Goal: Information Seeking & Learning: Find specific fact

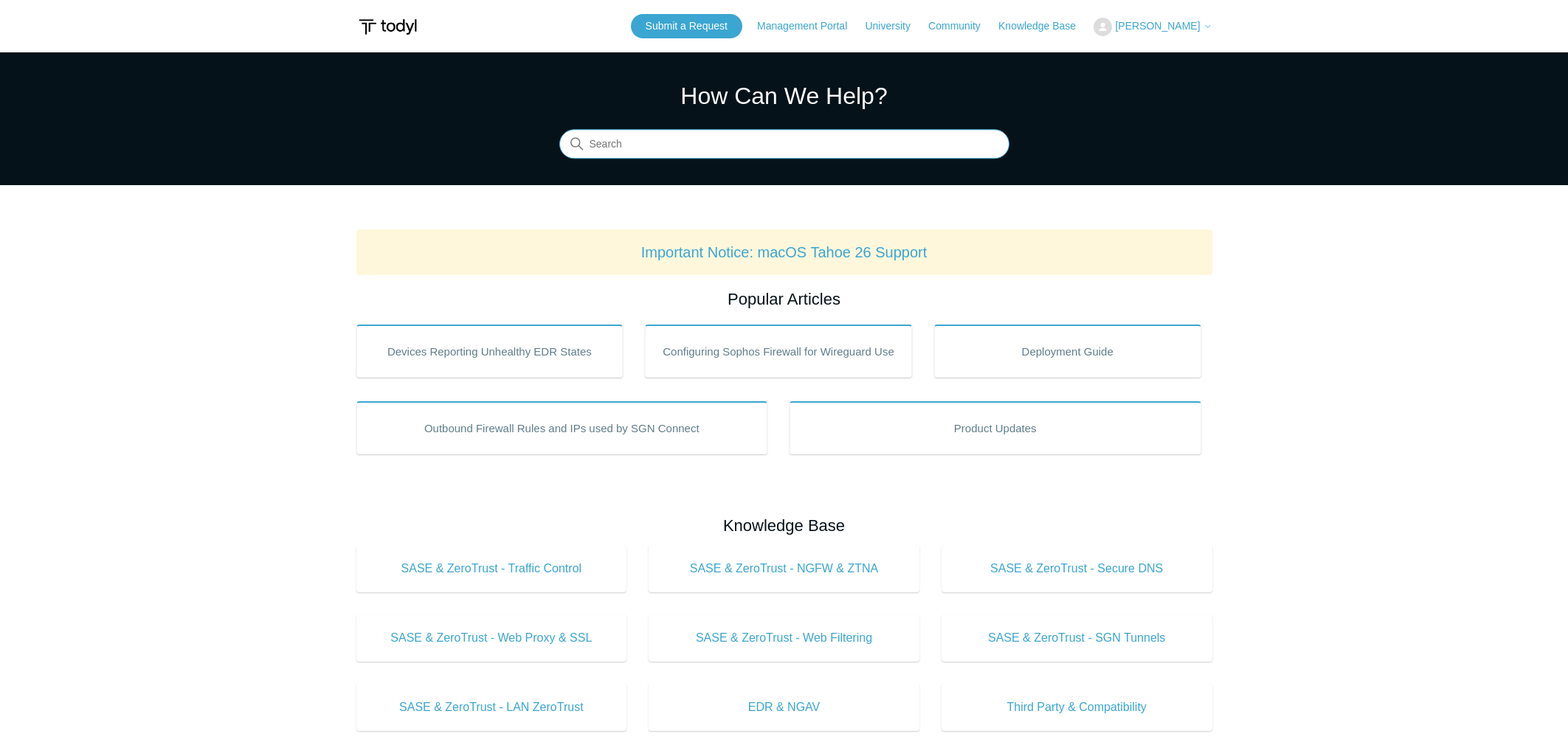
click at [658, 141] on input "Search" at bounding box center [784, 145] width 450 height 30
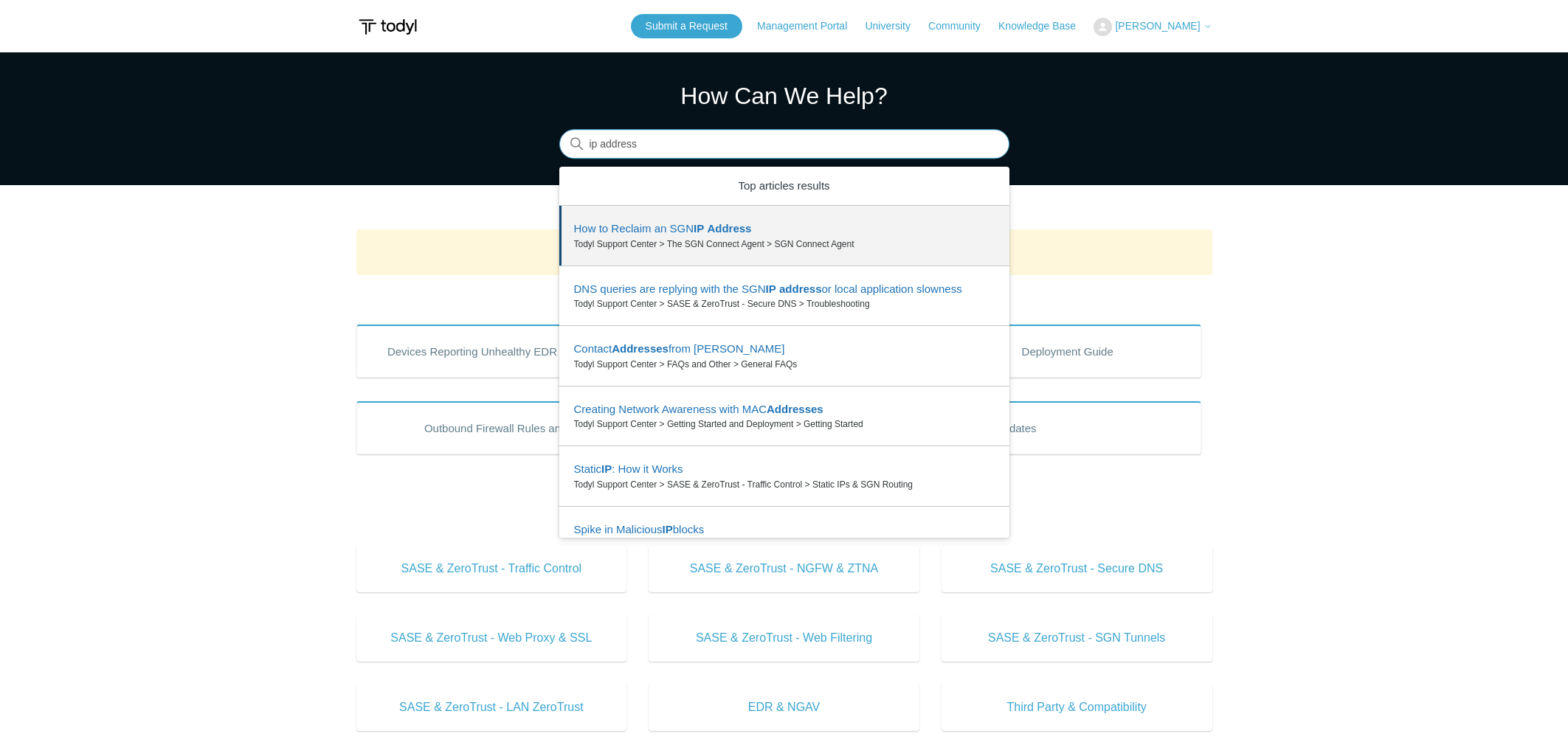
scroll to position [30, 0]
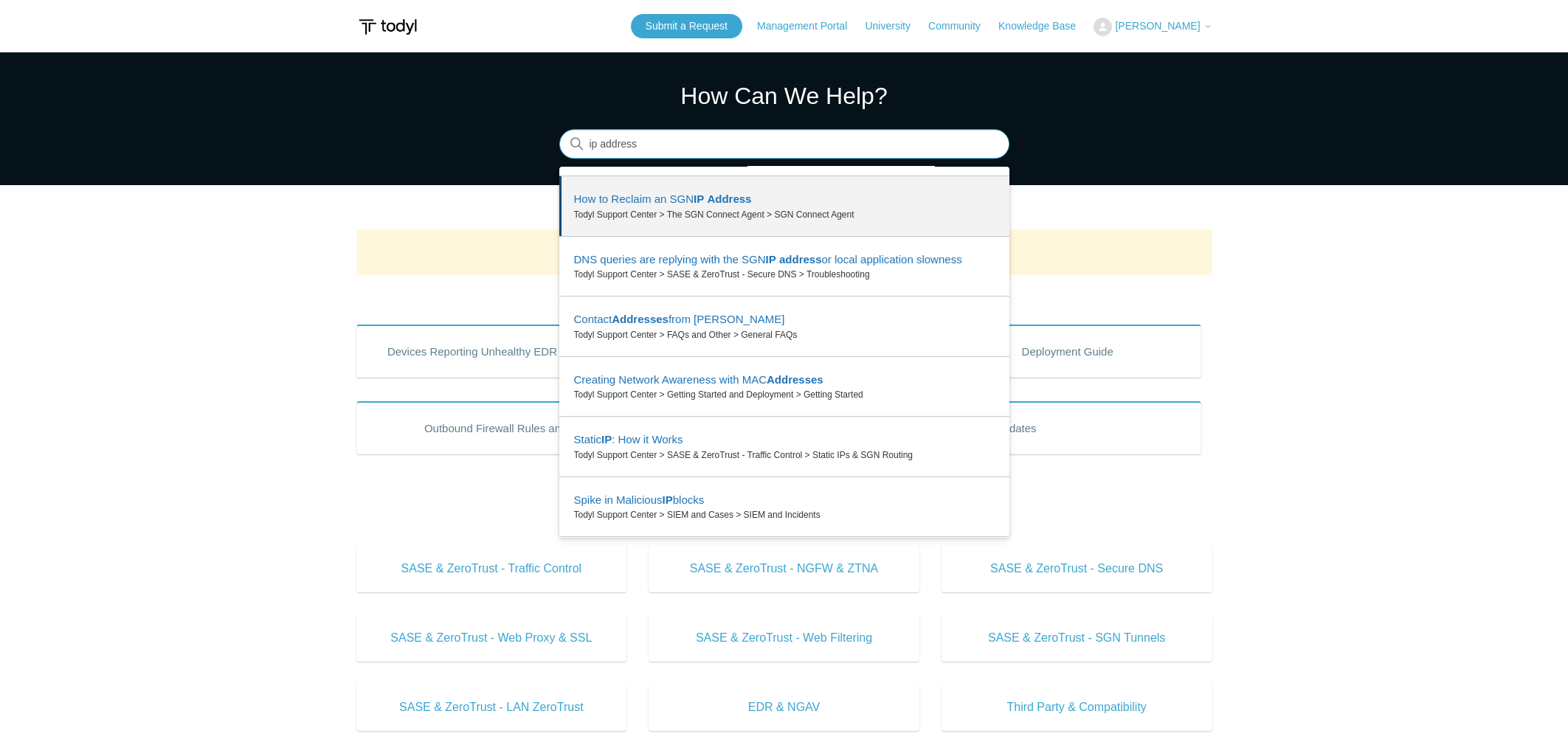
drag, startPoint x: 673, startPoint y: 135, endPoint x: 412, endPoint y: 113, distance: 261.9
click at [559, 130] on input "ip address" at bounding box center [784, 145] width 450 height 30
type input "sase ip"
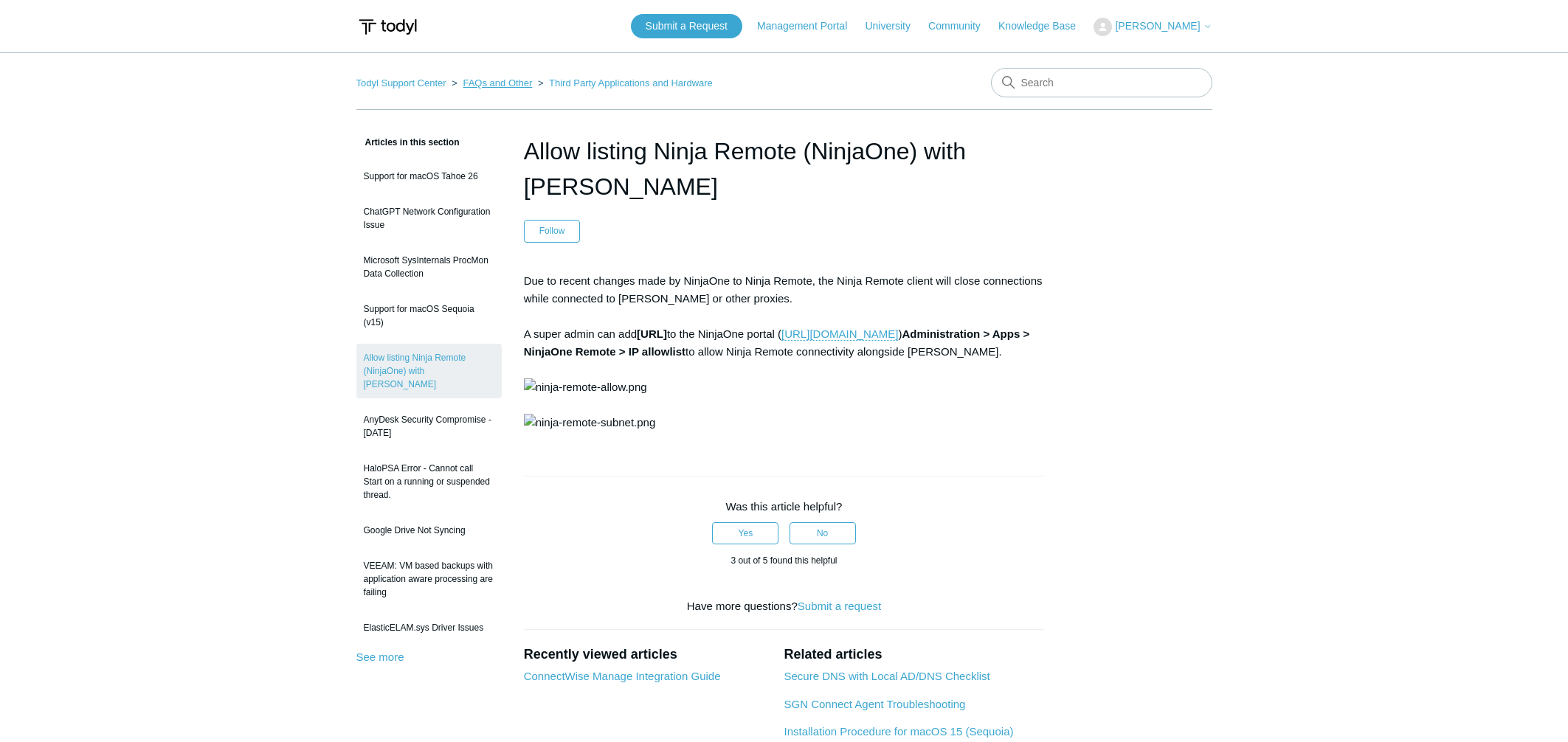
click at [493, 83] on link "FAQs and Other" at bounding box center [497, 83] width 69 height 11
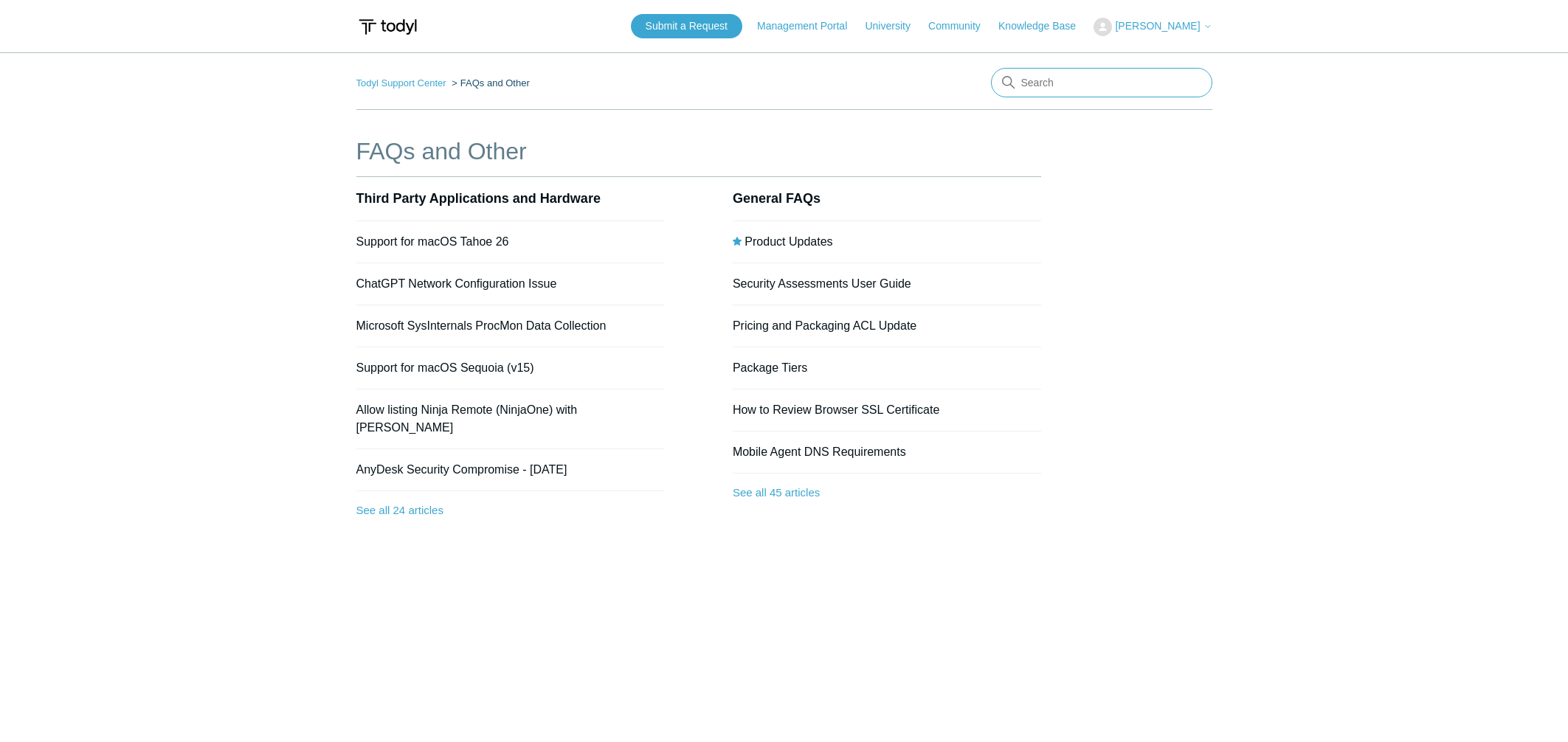
click at [1100, 84] on input "Search" at bounding box center [1102, 83] width 221 height 30
type input "subnet"
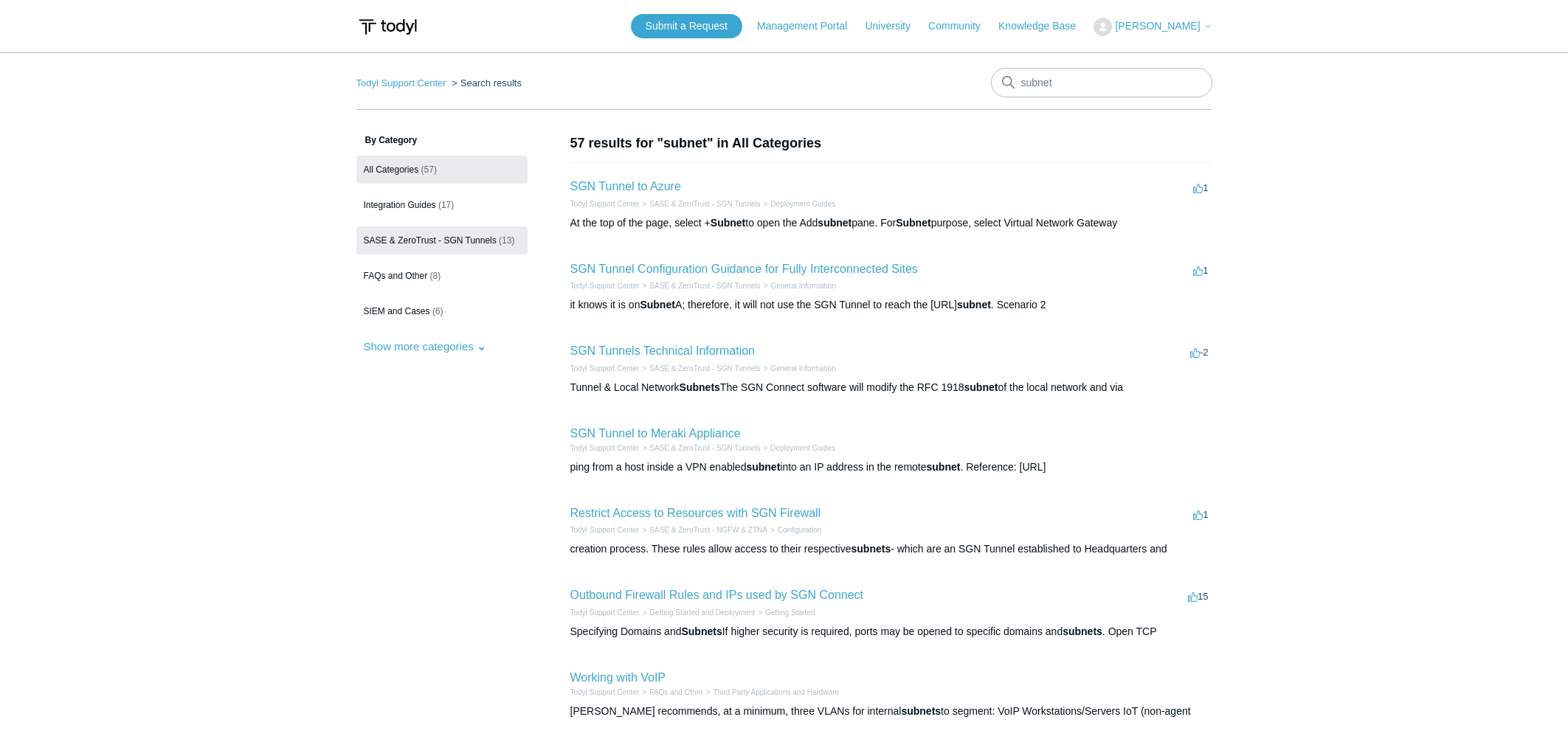
click at [428, 234] on link "SASE & ZeroTrust - SGN Tunnels (13)" at bounding box center [442, 240] width 171 height 28
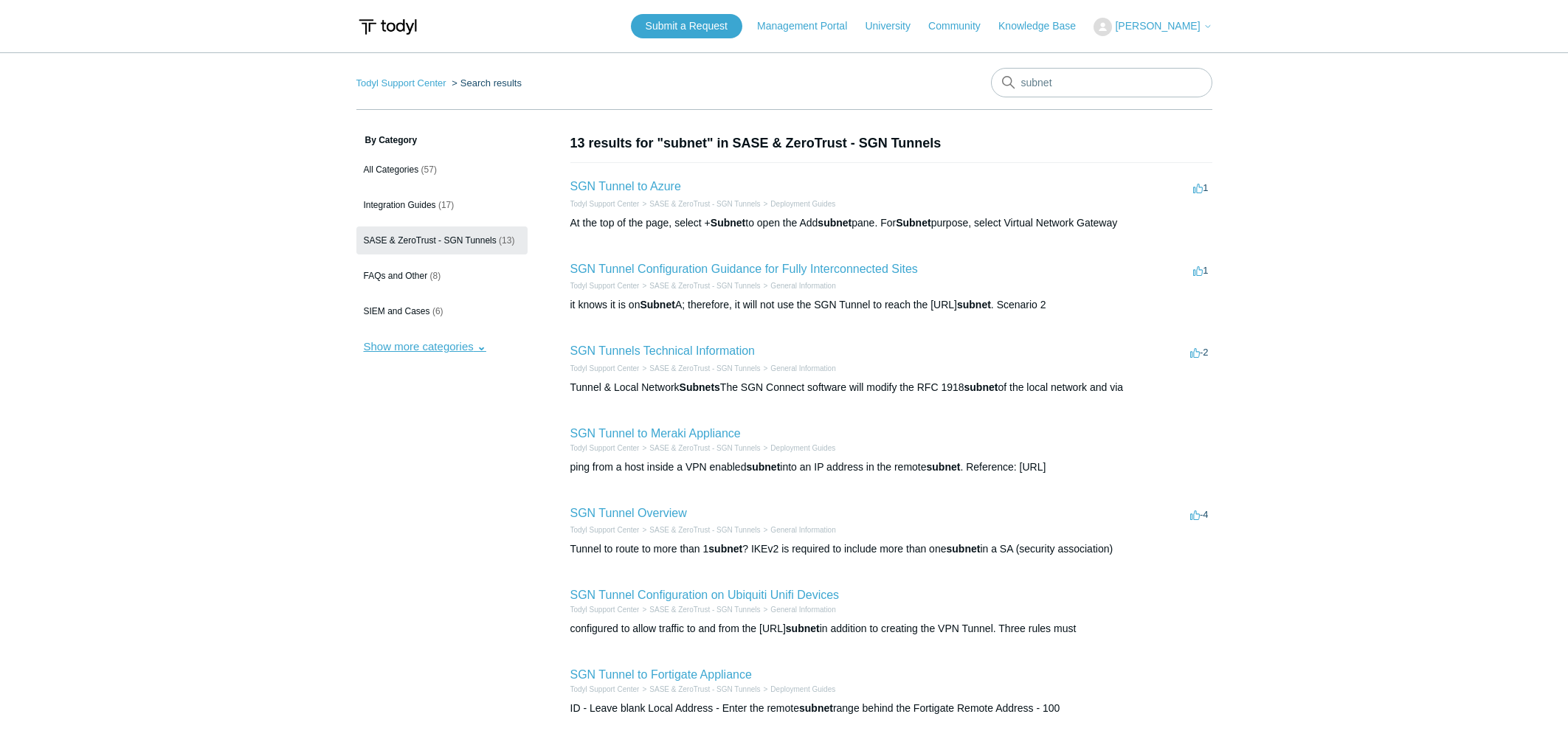
click at [407, 340] on button "Show more categories" at bounding box center [425, 346] width 137 height 27
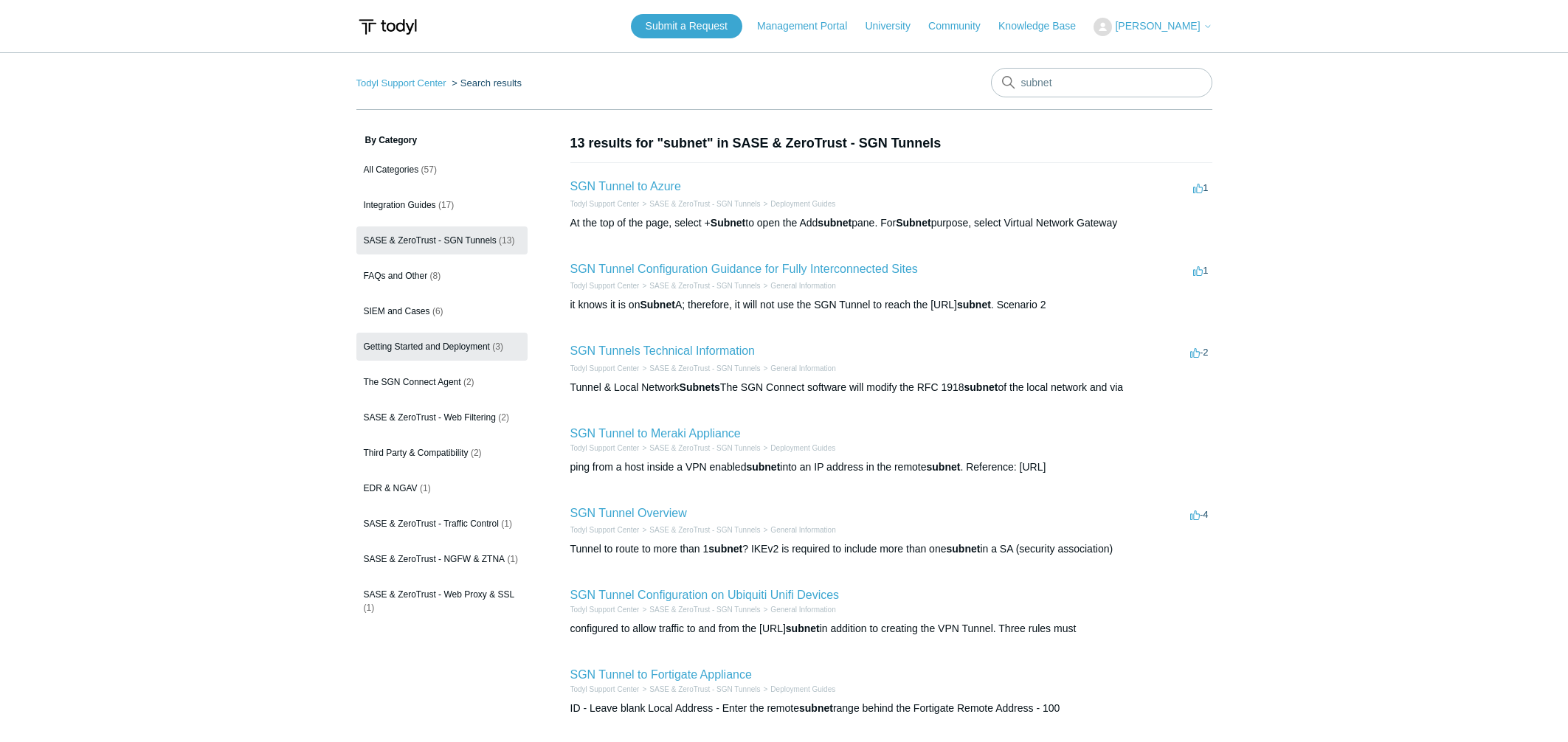
click at [460, 344] on span "Getting Started and Deployment" at bounding box center [427, 346] width 126 height 10
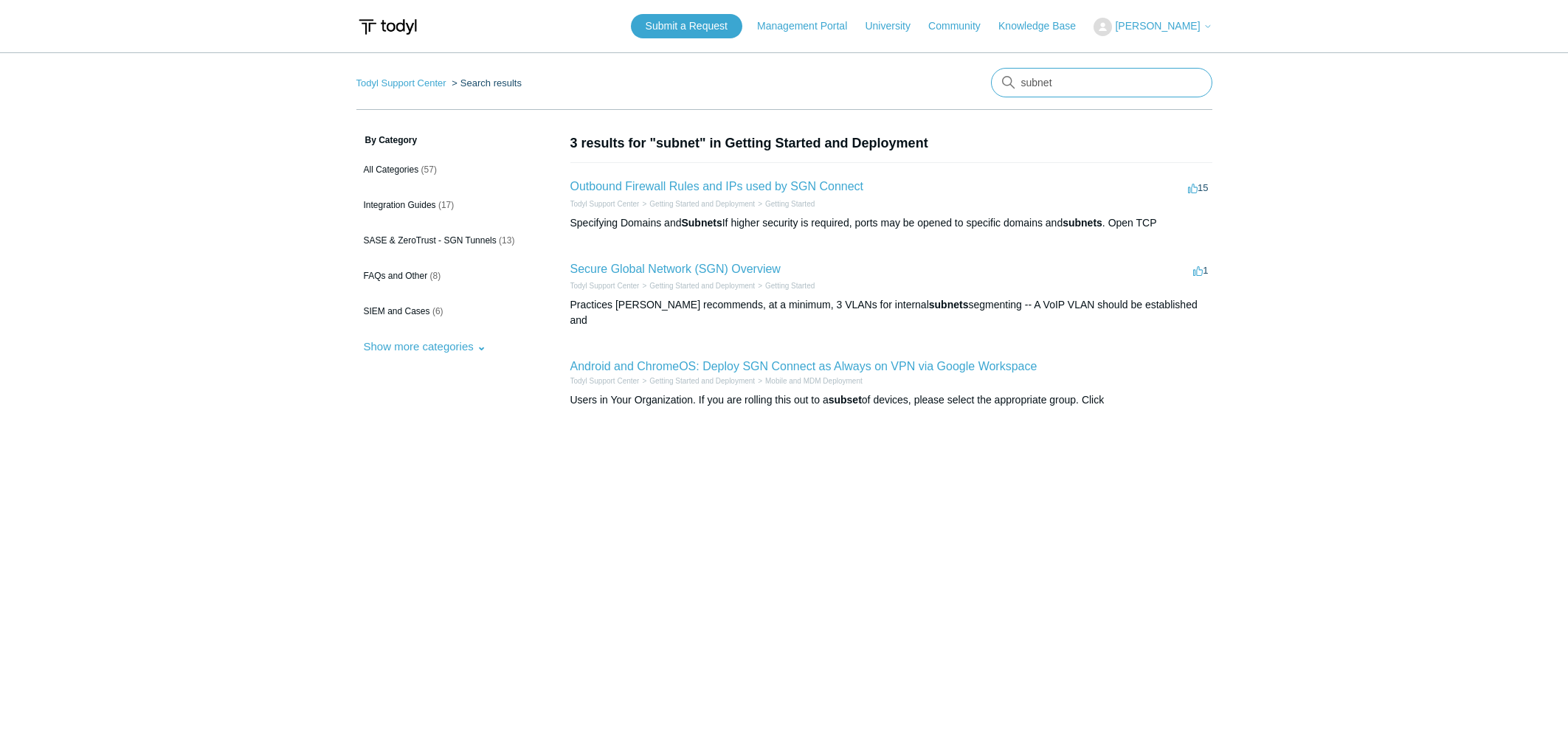
drag, startPoint x: 1108, startPoint y: 78, endPoint x: 506, endPoint y: 48, distance: 602.7
click at [991, 68] on input "subnet" at bounding box center [1102, 83] width 221 height 30
type input "IP sase subnet houston"
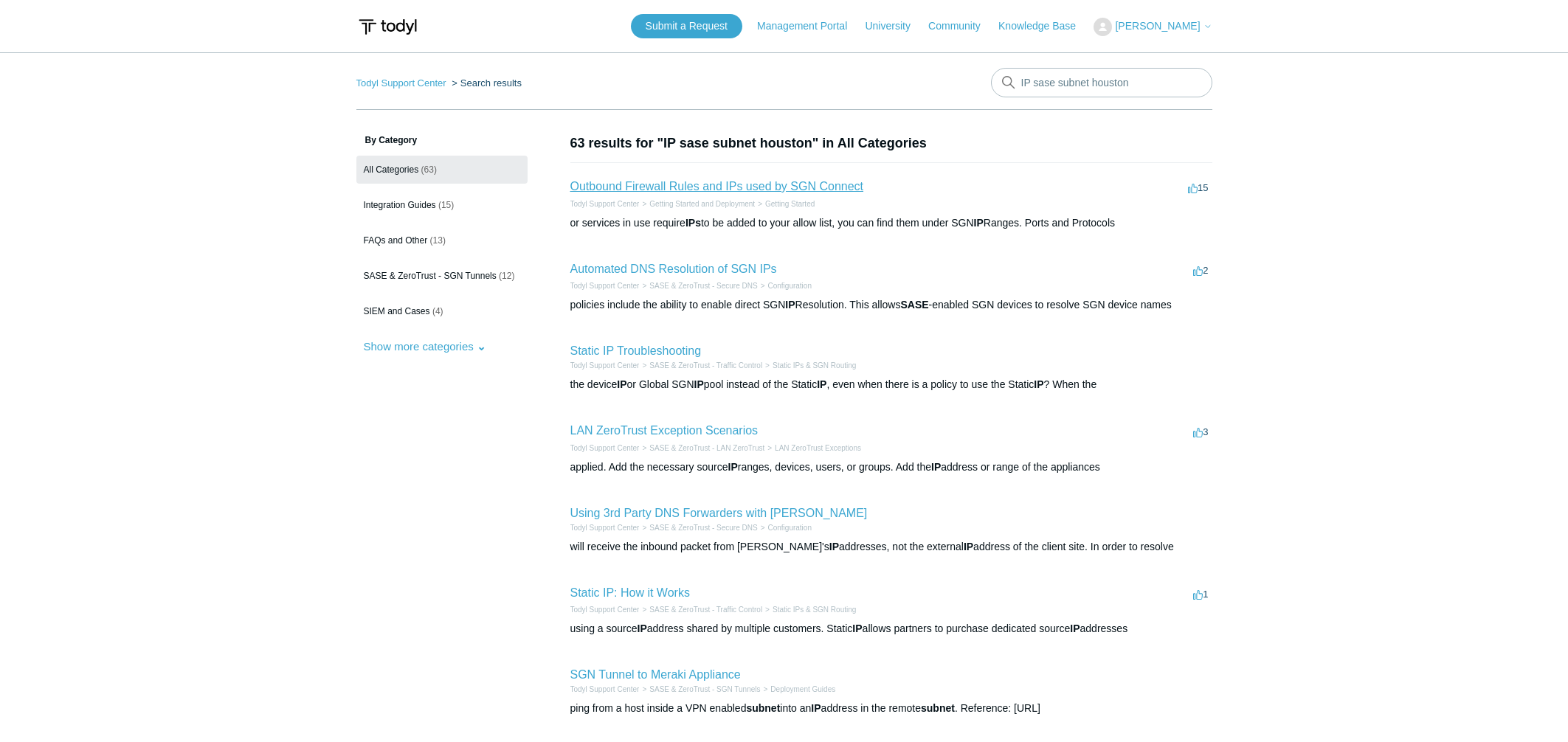
click at [701, 188] on link "Outbound Firewall Rules and IPs used by SGN Connect" at bounding box center [717, 186] width 294 height 13
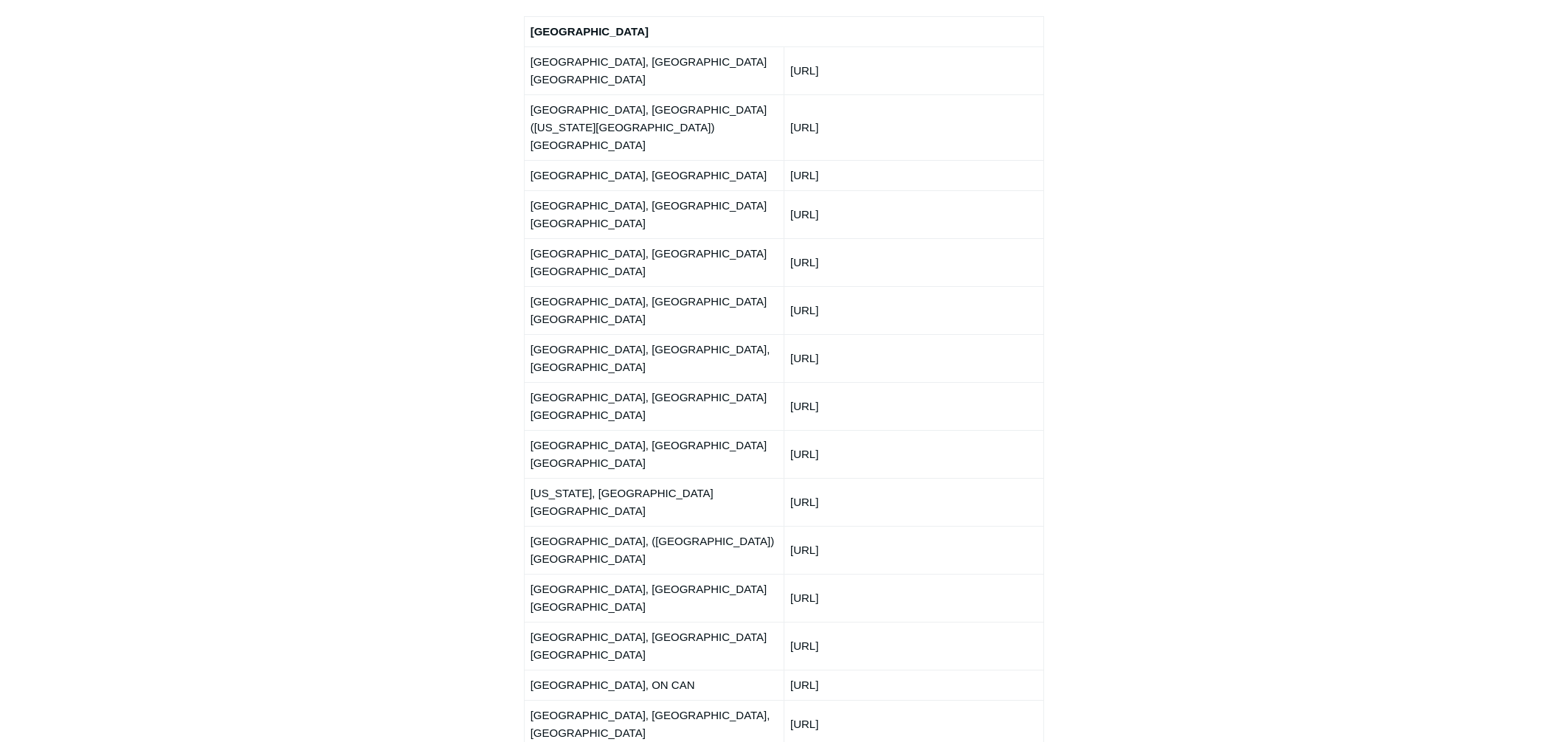
scroll to position [1818, 0]
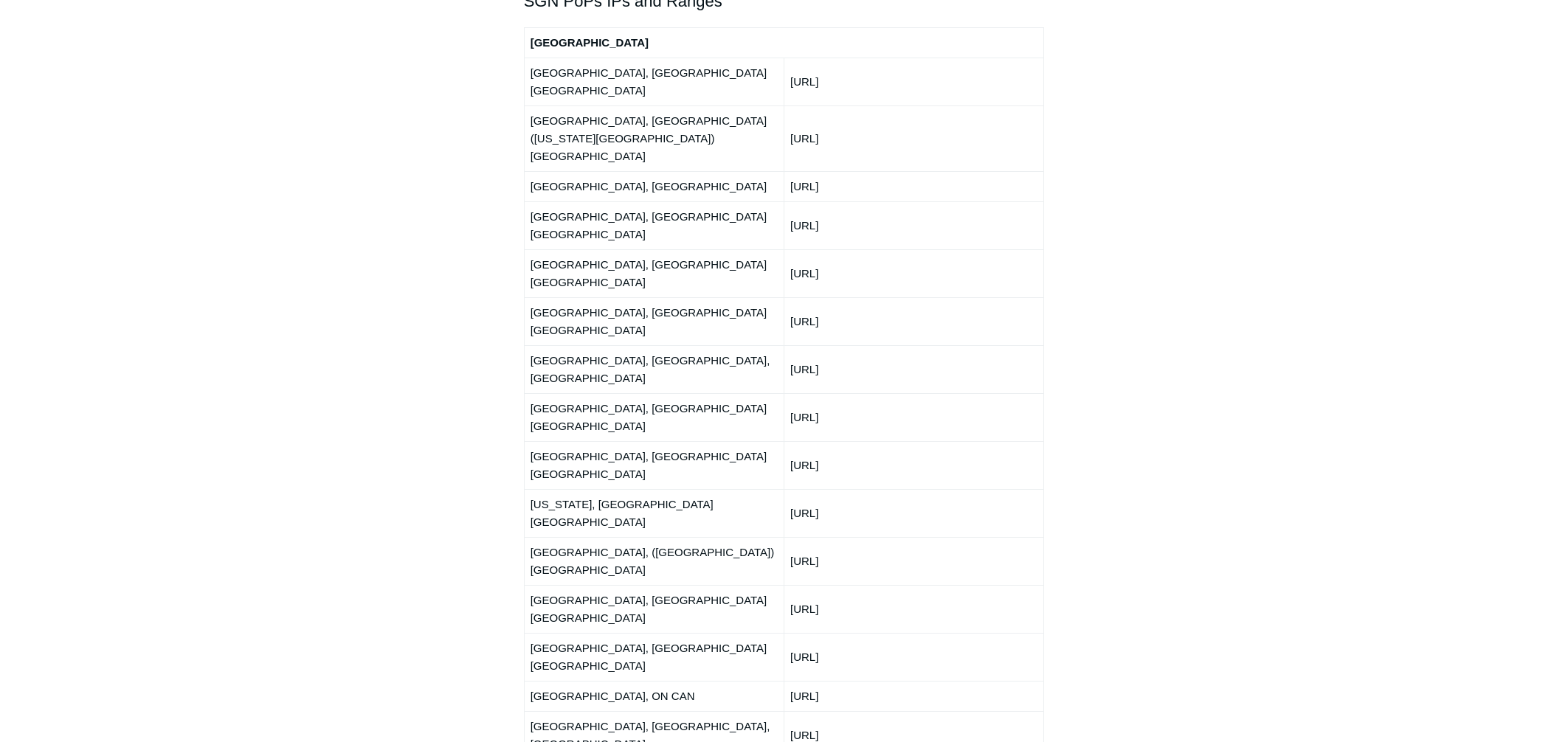
click at [864, 250] on td "150.252.240.0/24" at bounding box center [913, 273] width 260 height 48
click at [823, 345] on td "66.198.230.0/24" at bounding box center [913, 368] width 260 height 48
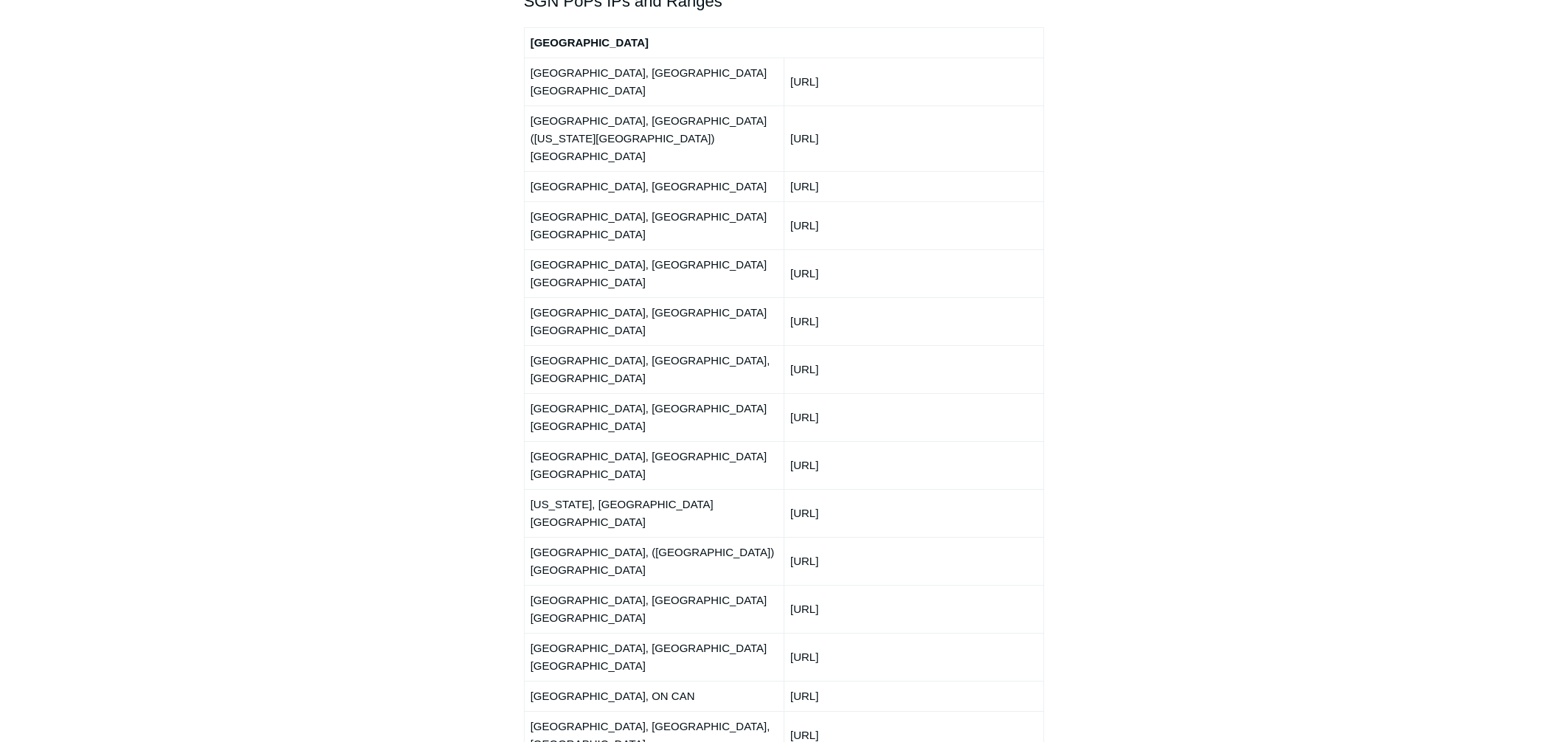
click at [825, 345] on td "66.198.230.0/24" at bounding box center [913, 368] width 260 height 48
click at [828, 345] on td "66.198.230.0/24" at bounding box center [913, 368] width 260 height 48
click at [815, 489] on td "150.252.243.0/24" at bounding box center [913, 512] width 260 height 48
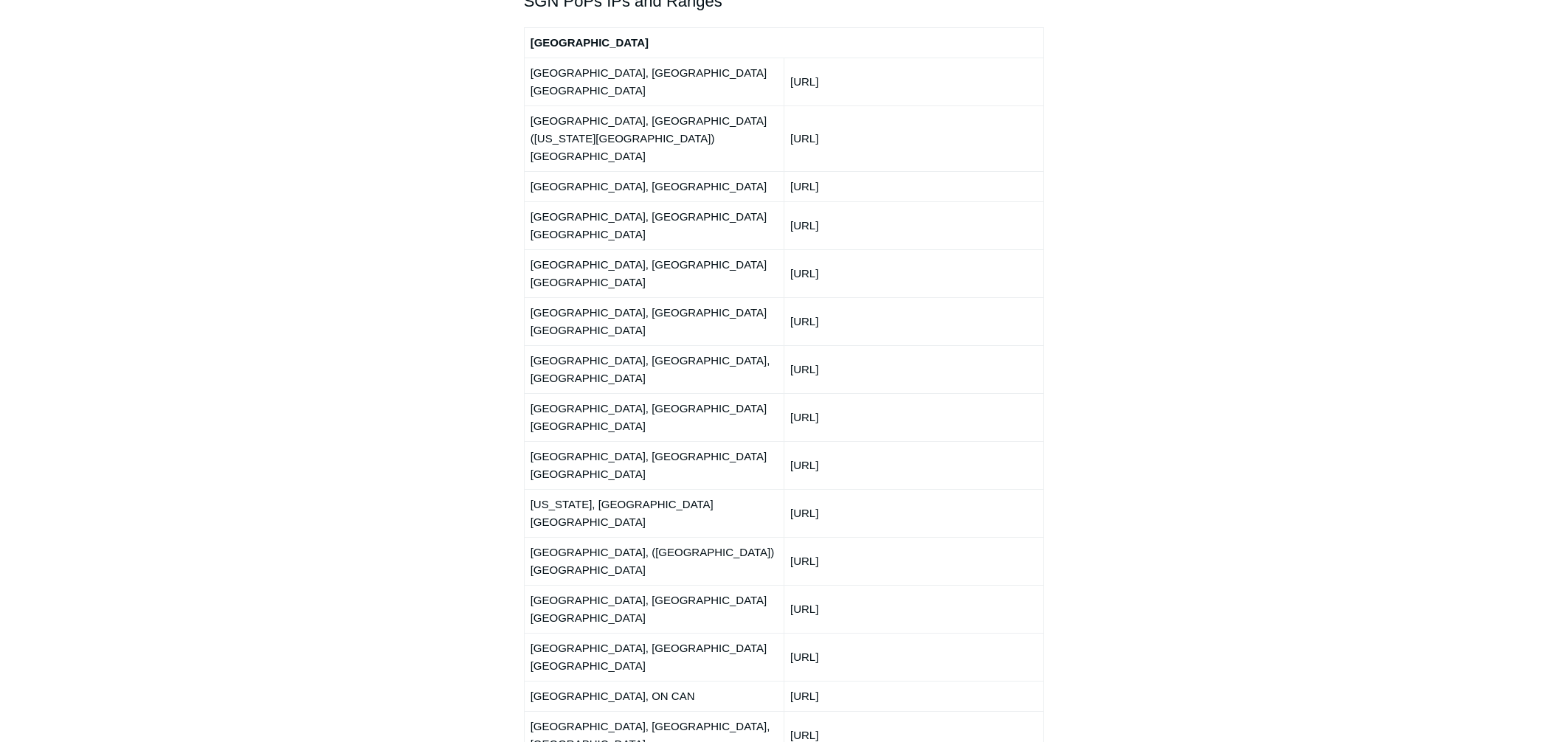
click at [815, 489] on td "150.252.243.0/24" at bounding box center [913, 512] width 260 height 48
click at [834, 633] on td "192.111.94.0/24" at bounding box center [913, 657] width 260 height 48
click at [838, 585] on td "150.252.241.0/24" at bounding box center [913, 608] width 260 height 48
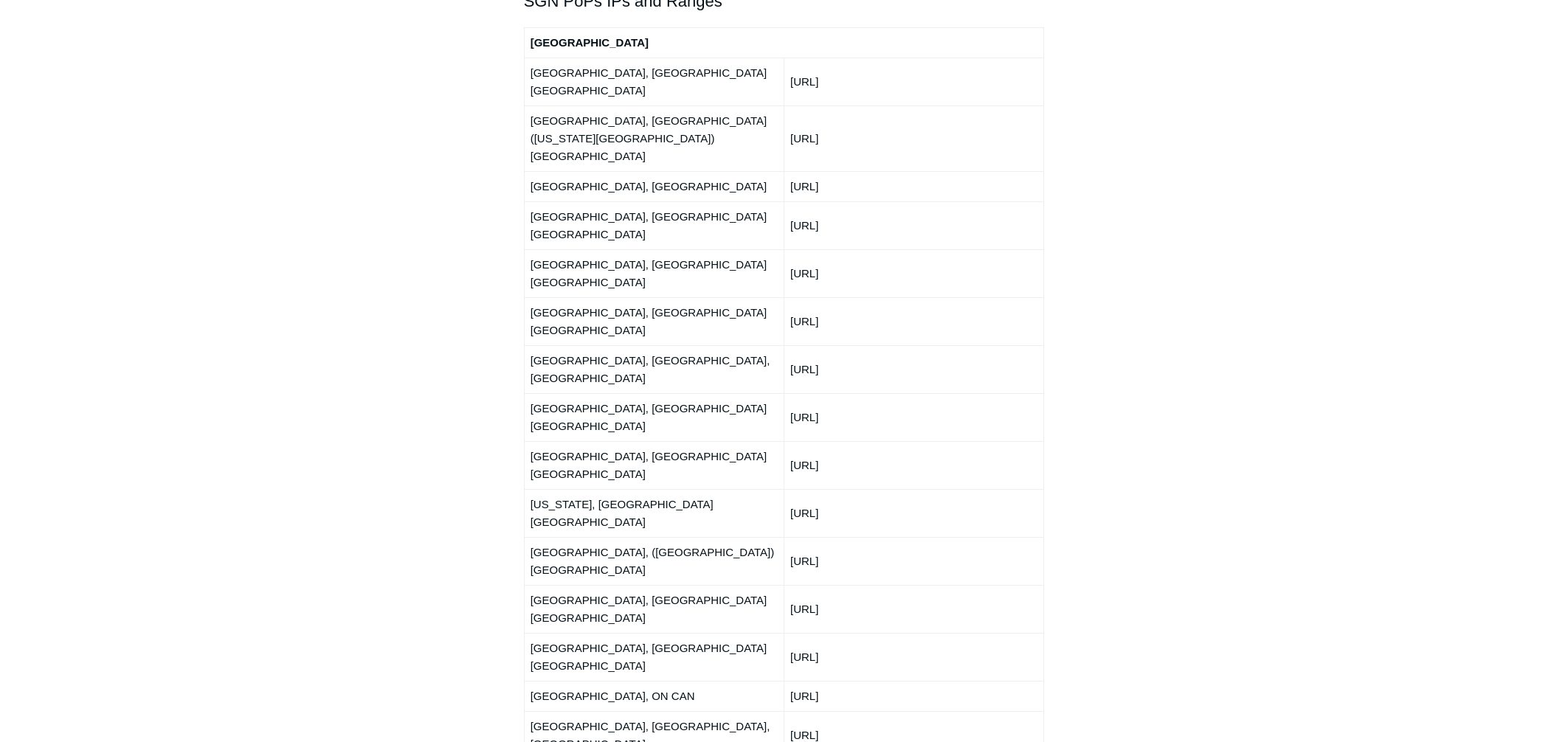
click at [838, 585] on td "150.252.241.0/24" at bounding box center [913, 608] width 260 height 48
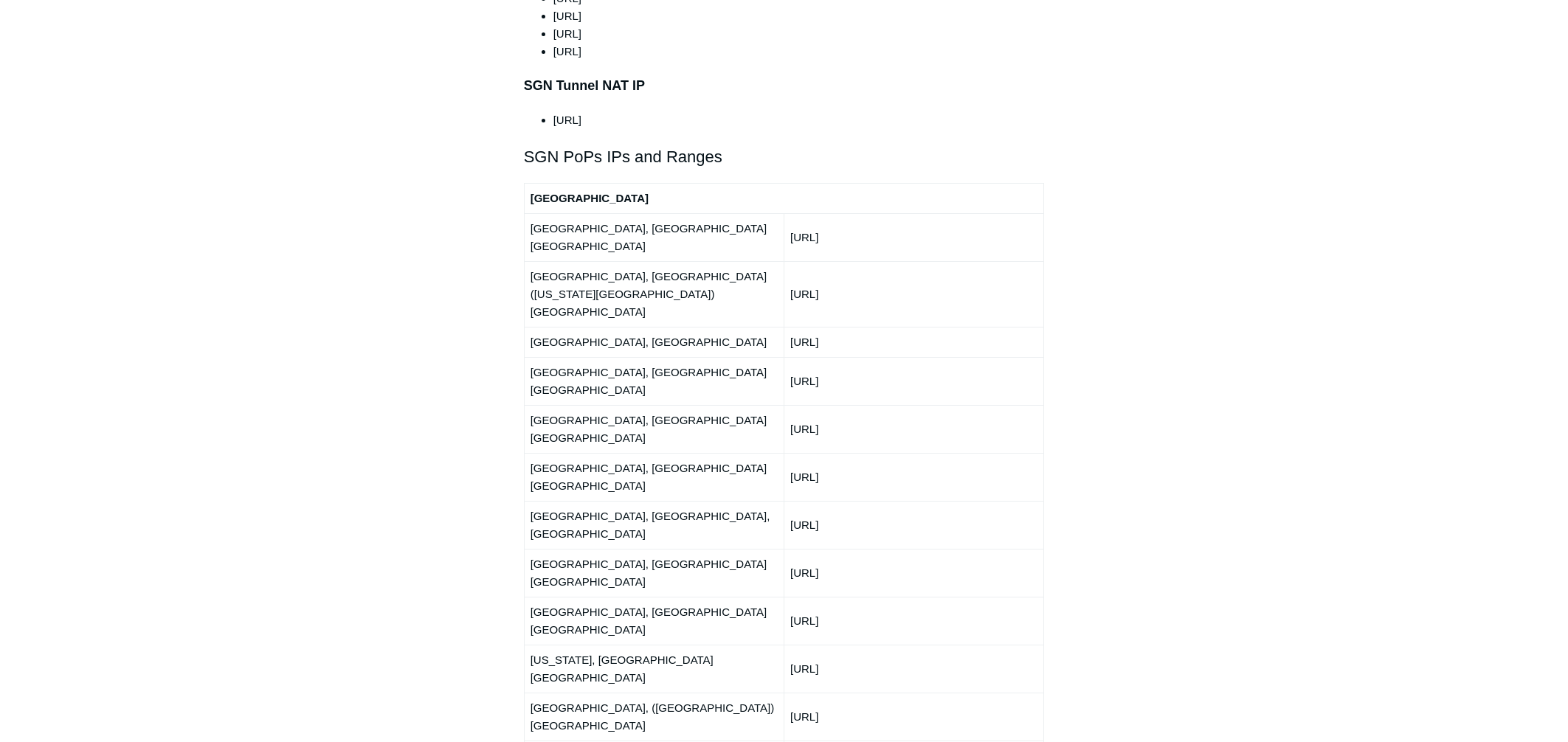
scroll to position [1660, 0]
click at [835, 216] on td "192.111.95.0/24" at bounding box center [913, 239] width 260 height 48
click at [835, 551] on td "192.111.92.0/24" at bounding box center [913, 574] width 260 height 48
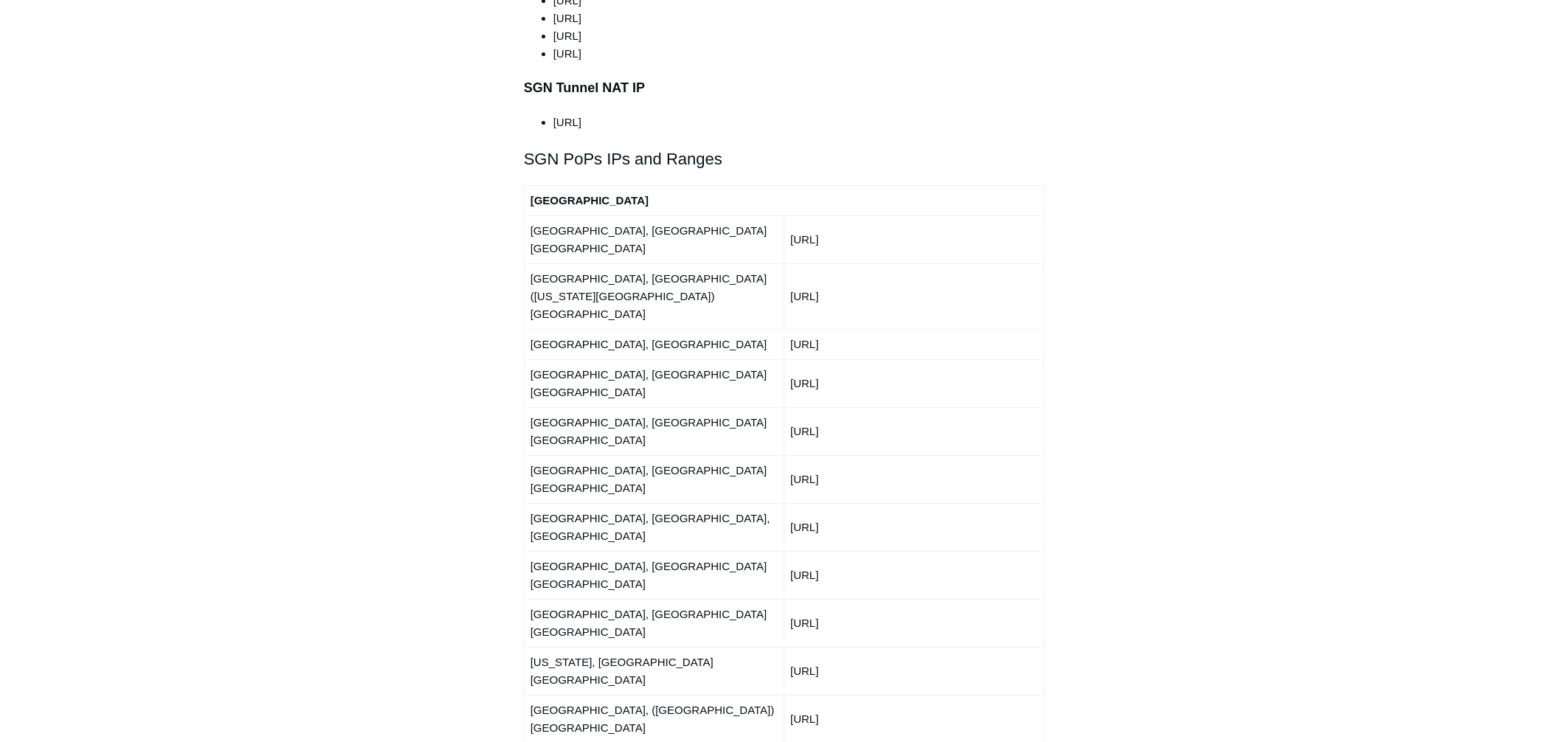
click at [835, 551] on td "192.111.92.0/24" at bounding box center [913, 574] width 260 height 48
click at [844, 455] on td "150.252.244.0/24" at bounding box center [913, 479] width 260 height 48
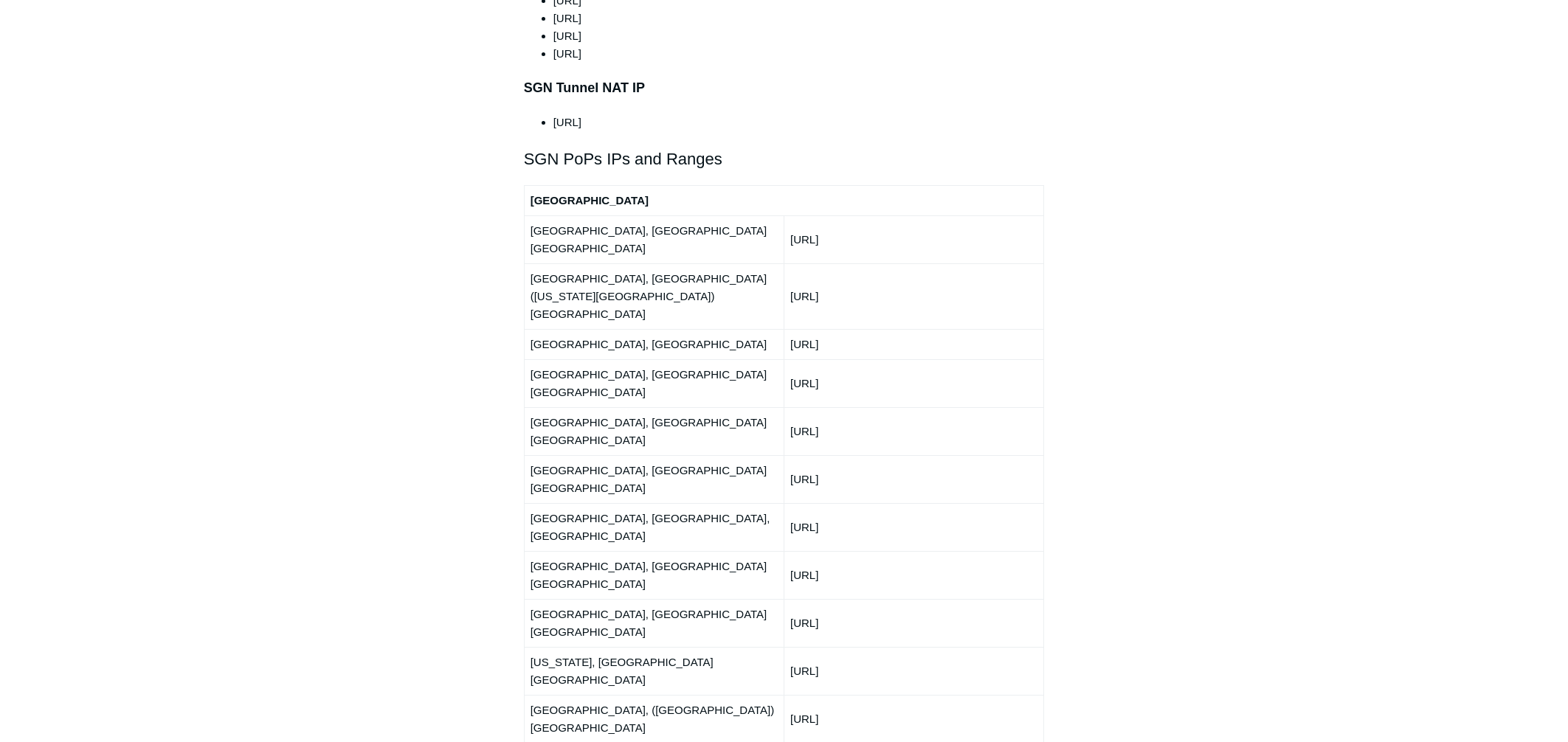
click at [874, 216] on td "192.111.95.0/24" at bounding box center [913, 239] width 260 height 48
click at [835, 263] on td "216.41.226.0/24" at bounding box center [913, 296] width 260 height 66
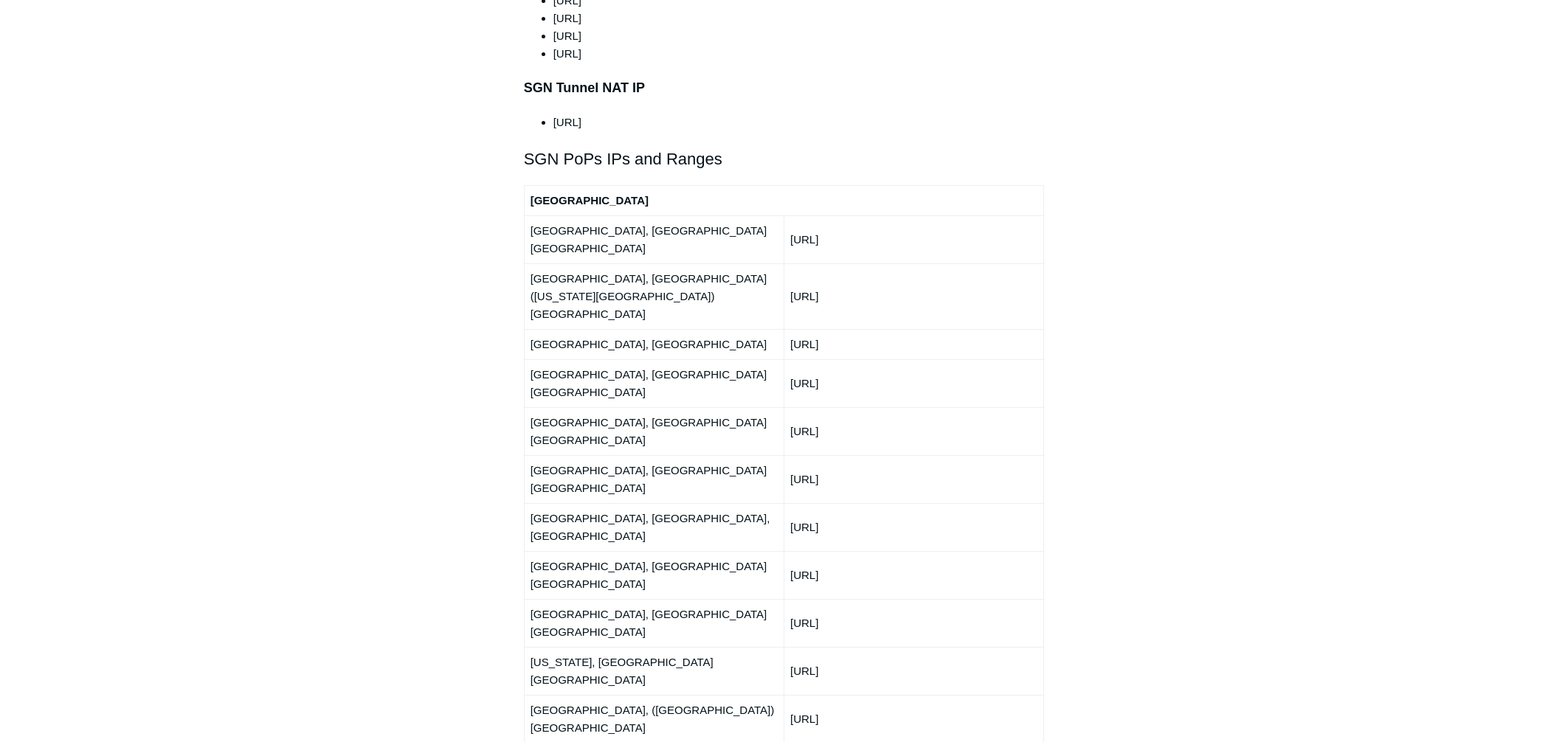
click at [835, 263] on td "216.41.226.0/24" at bounding box center [913, 296] width 260 height 66
click at [824, 329] on td "66.198.229.0/24" at bounding box center [913, 344] width 260 height 31
click at [835, 359] on td "150.252.242.0/24" at bounding box center [913, 383] width 260 height 48
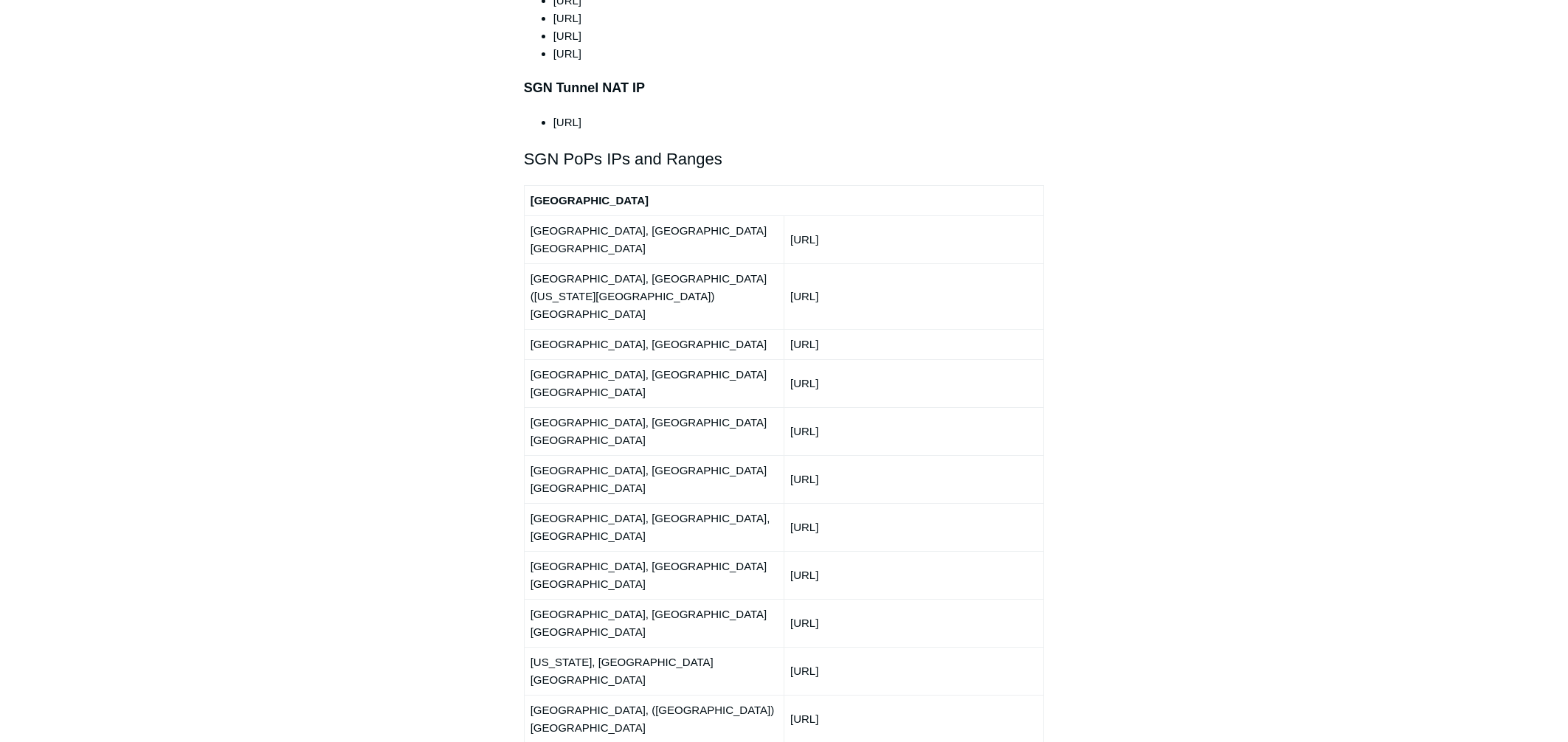
click at [835, 359] on td "150.252.242.0/24" at bounding box center [913, 383] width 260 height 48
click at [818, 503] on td "66.198.230.0/24" at bounding box center [913, 526] width 260 height 48
click at [819, 551] on td "192.111.92.0/24" at bounding box center [913, 574] width 260 height 48
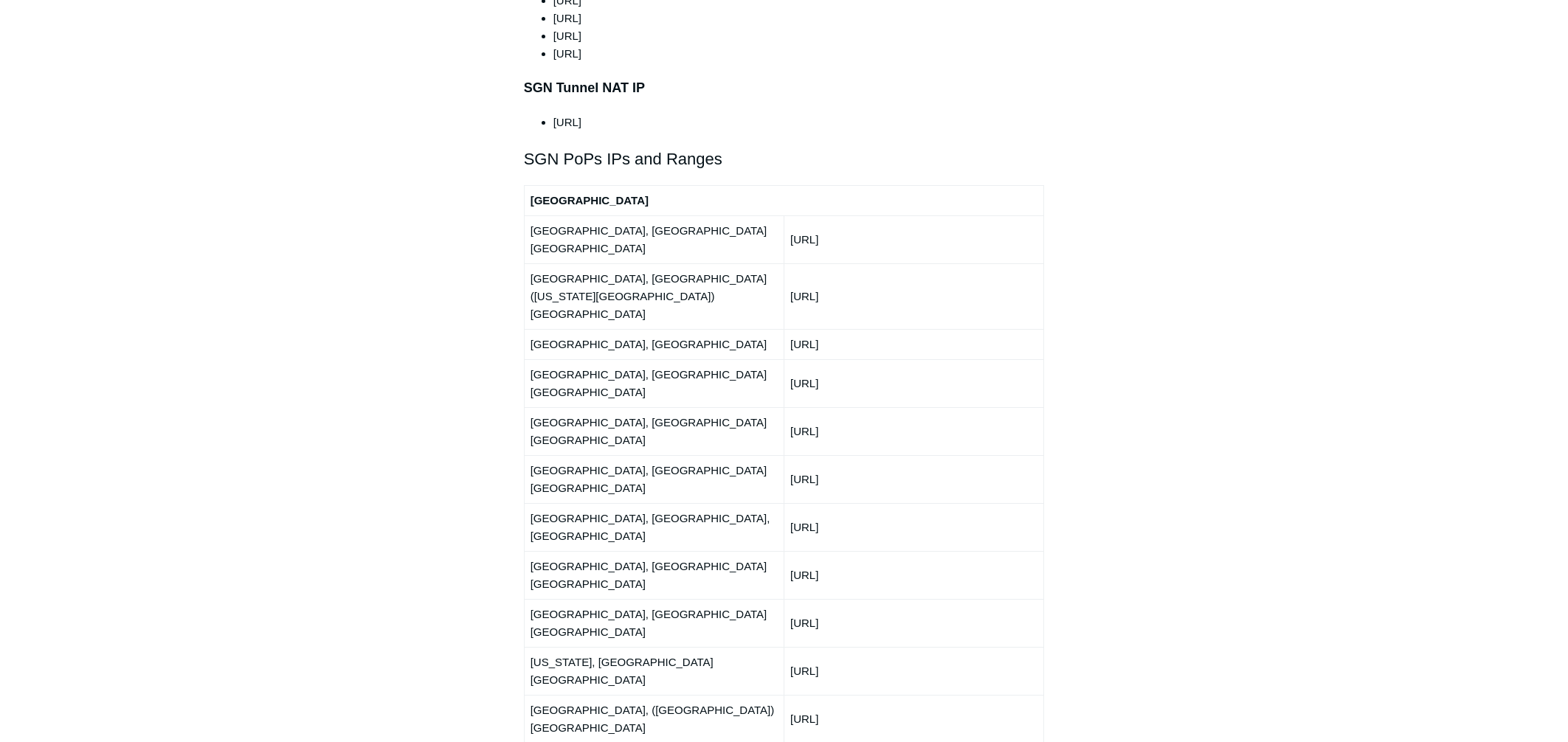
click at [819, 551] on td "192.111.92.0/24" at bounding box center [913, 574] width 260 height 48
click at [800, 599] on td "150.252.245.0/24" at bounding box center [913, 623] width 260 height 48
click at [318, 408] on main "Todyl Support Center Getting Started and Deployment Getting Started Articles in…" at bounding box center [784, 380] width 1568 height 3976
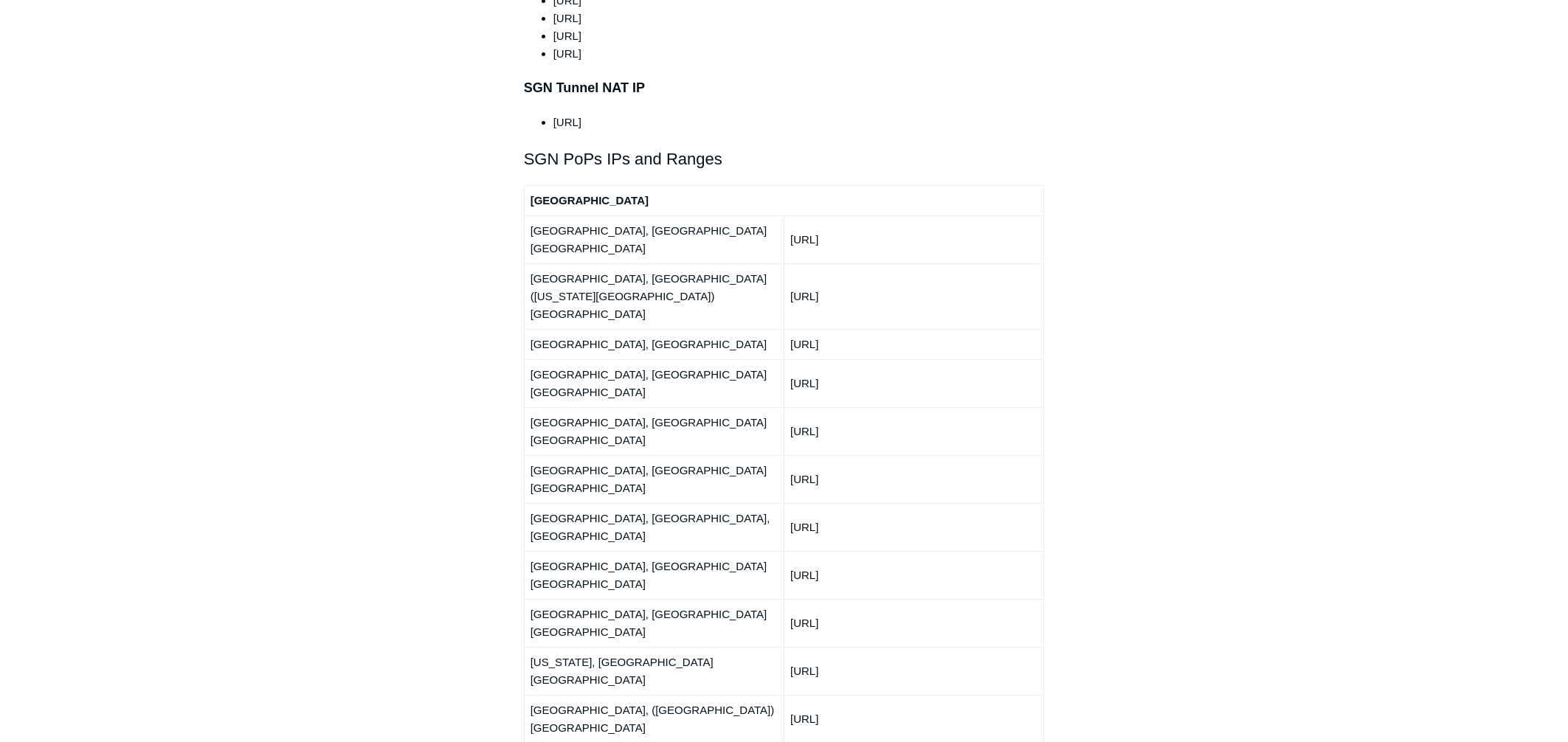
click at [823, 647] on td "150.252.243.0/24" at bounding box center [913, 670] width 260 height 48
click at [803, 647] on td "150.252.243.0/24" at bounding box center [913, 670] width 260 height 48
click at [827, 694] on td "66.198.228.0/24" at bounding box center [913, 718] width 260 height 48
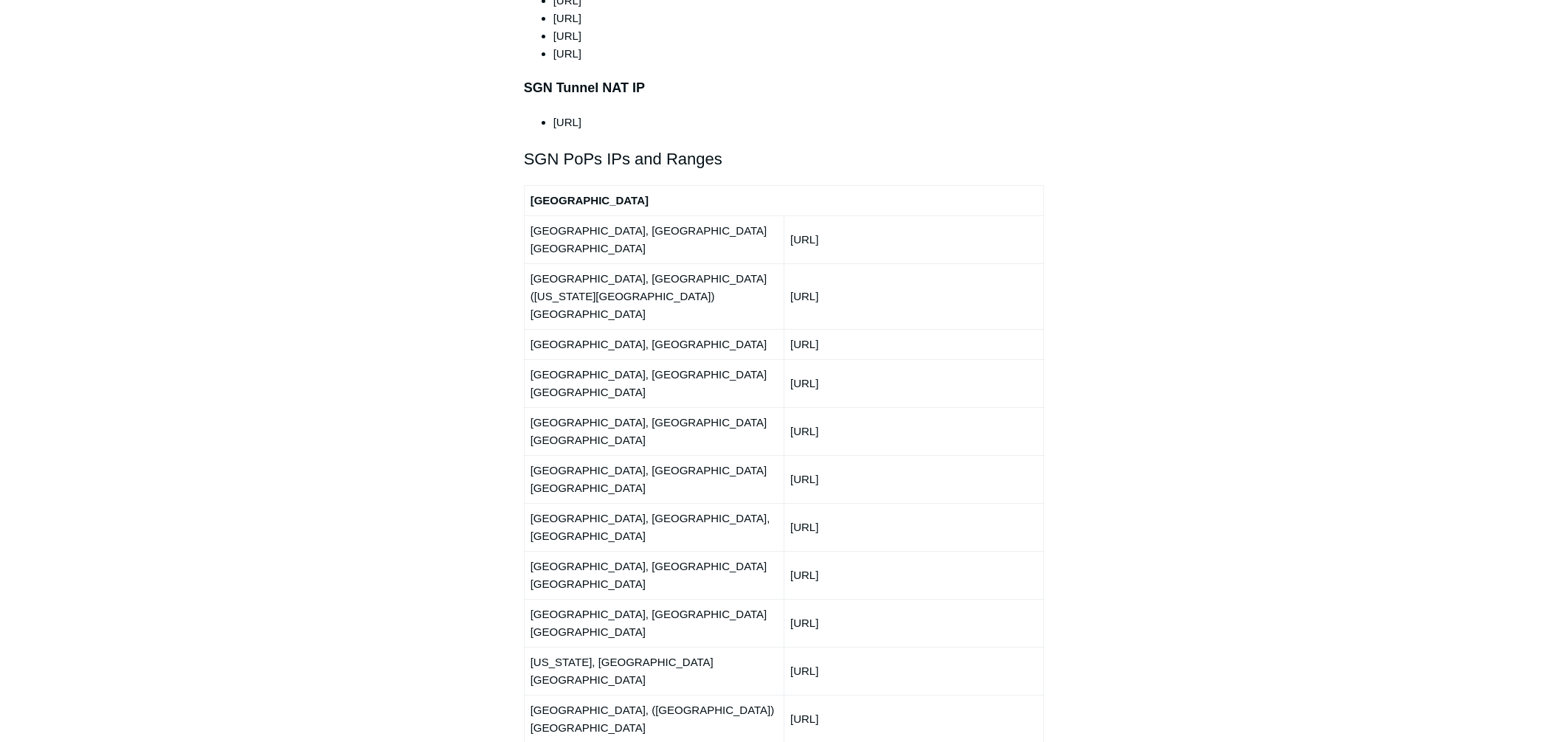
click at [827, 694] on td "66.198.228.0/24" at bounding box center [913, 718] width 260 height 48
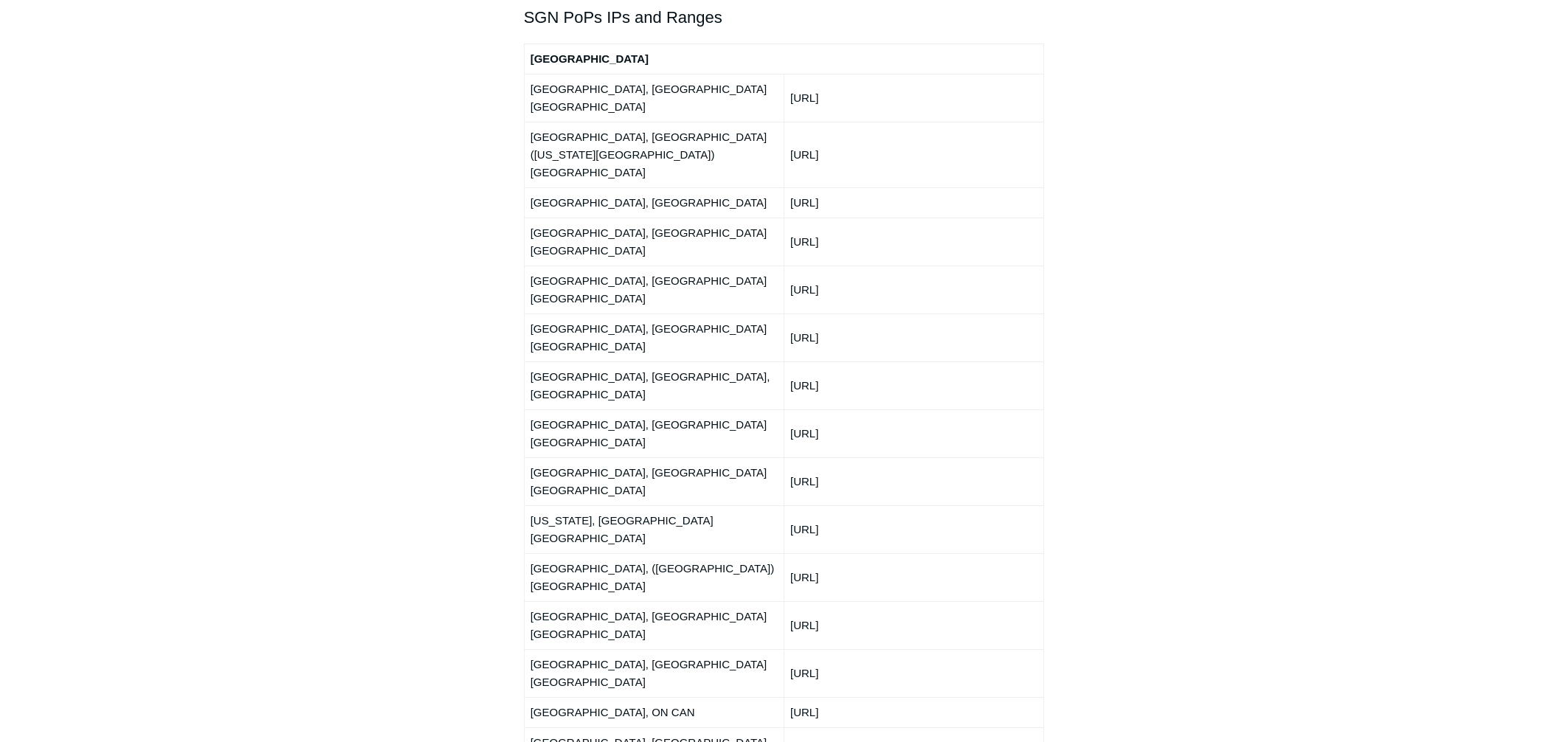
scroll to position [1818, 0]
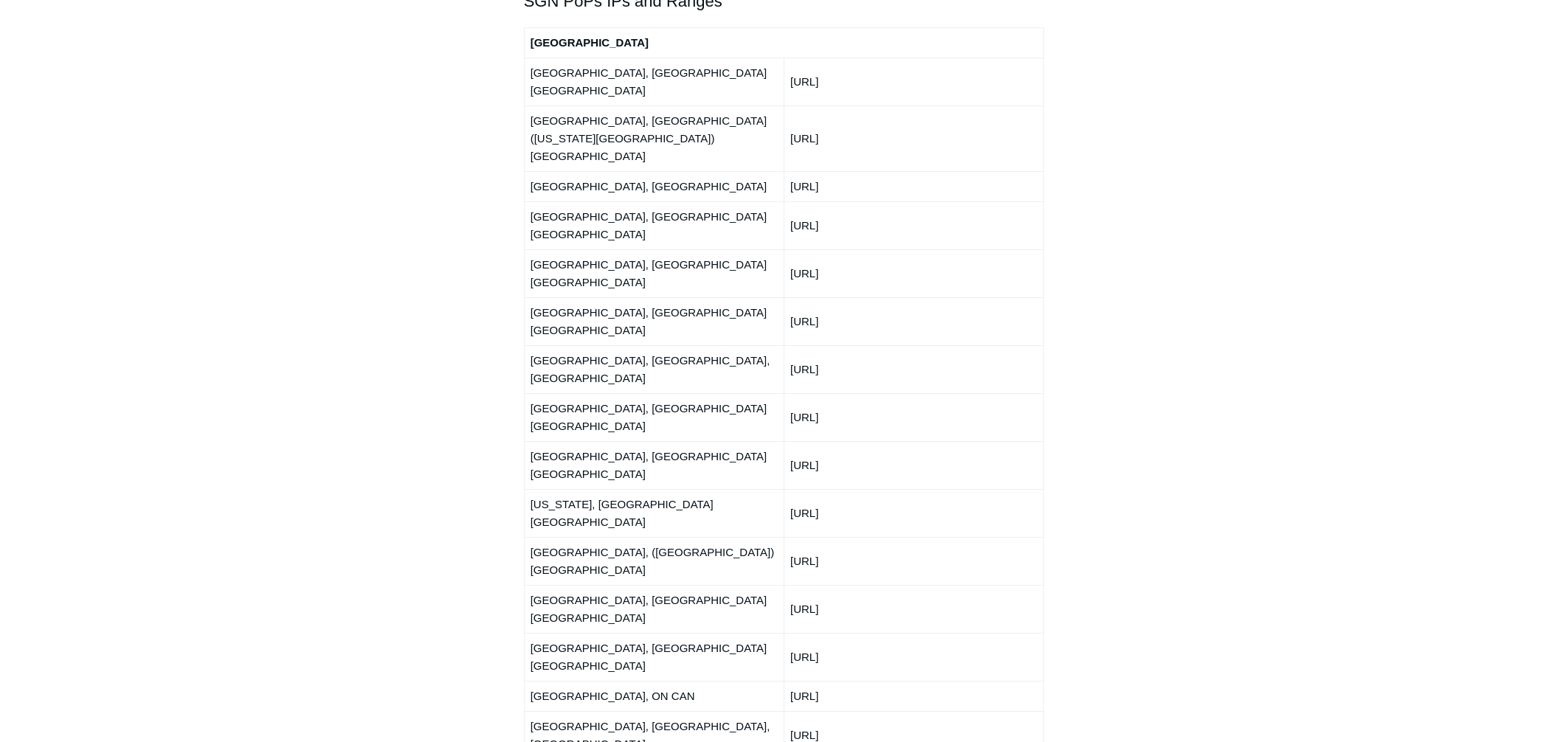
click at [811, 585] on td "150.252.241.0/24" at bounding box center [913, 608] width 260 height 48
click at [805, 633] on td "192.111.94.0/24" at bounding box center [913, 657] width 260 height 48
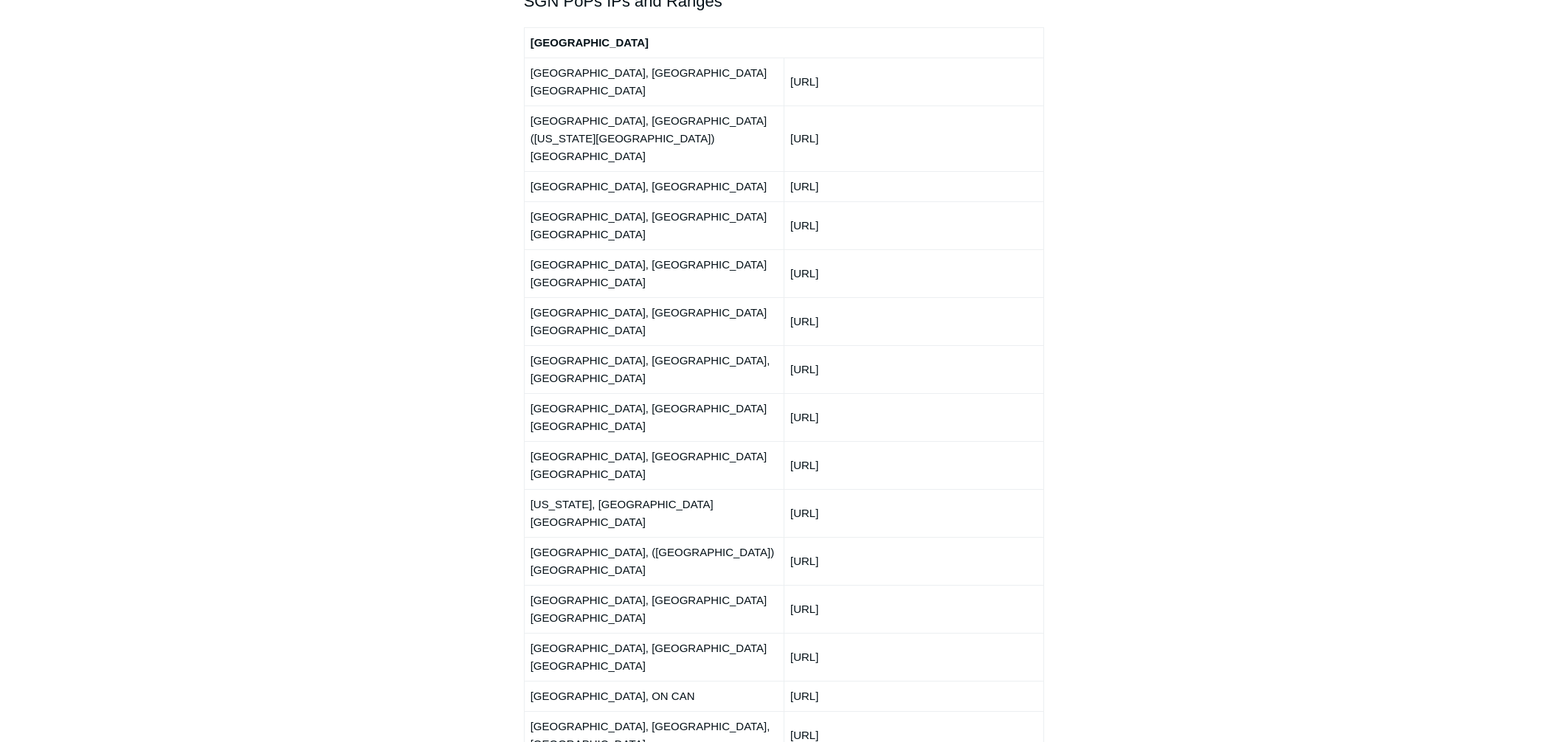
click at [345, 440] on main "Todyl Support Center Getting Started and Deployment Getting Started Articles in…" at bounding box center [784, 222] width 1568 height 3976
click at [816, 633] on td "192.111.94.0/24" at bounding box center [913, 657] width 260 height 48
click at [836, 681] on td "192.111.93.0/24" at bounding box center [913, 696] width 260 height 31
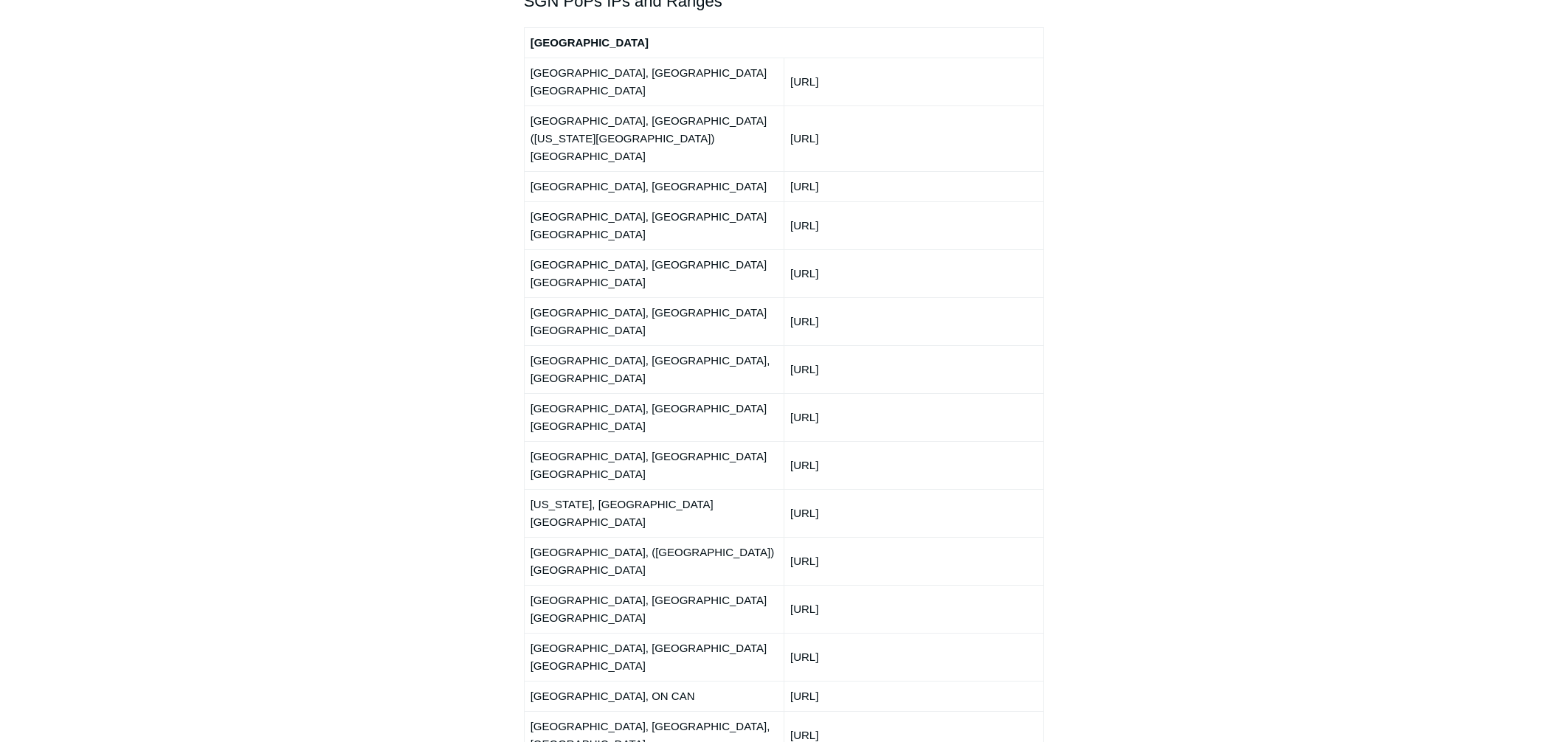
click at [836, 681] on td "192.111.93.0/24" at bounding box center [913, 696] width 260 height 31
click at [827, 711] on td "216.122.28.0/24" at bounding box center [913, 735] width 260 height 48
click at [828, 711] on td "216.122.28.0/24" at bounding box center [913, 735] width 260 height 48
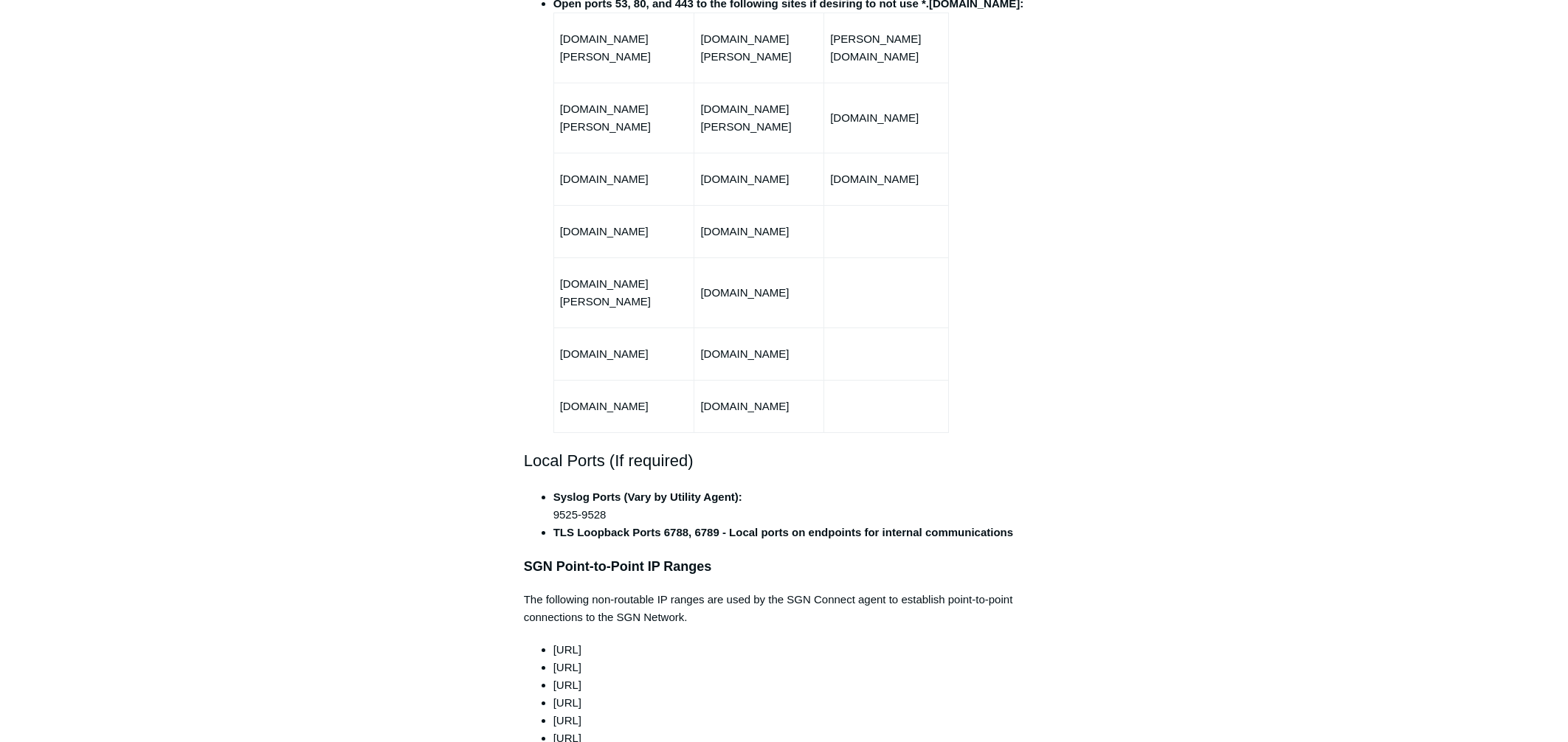
scroll to position [1265, 0]
